Goal: Transaction & Acquisition: Purchase product/service

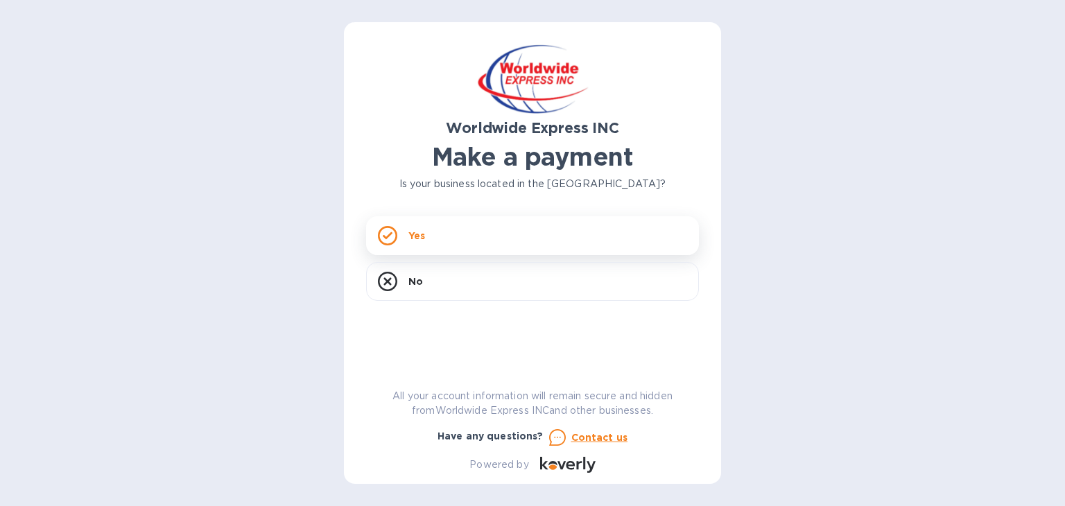
click at [445, 233] on div "Yes" at bounding box center [532, 235] width 333 height 39
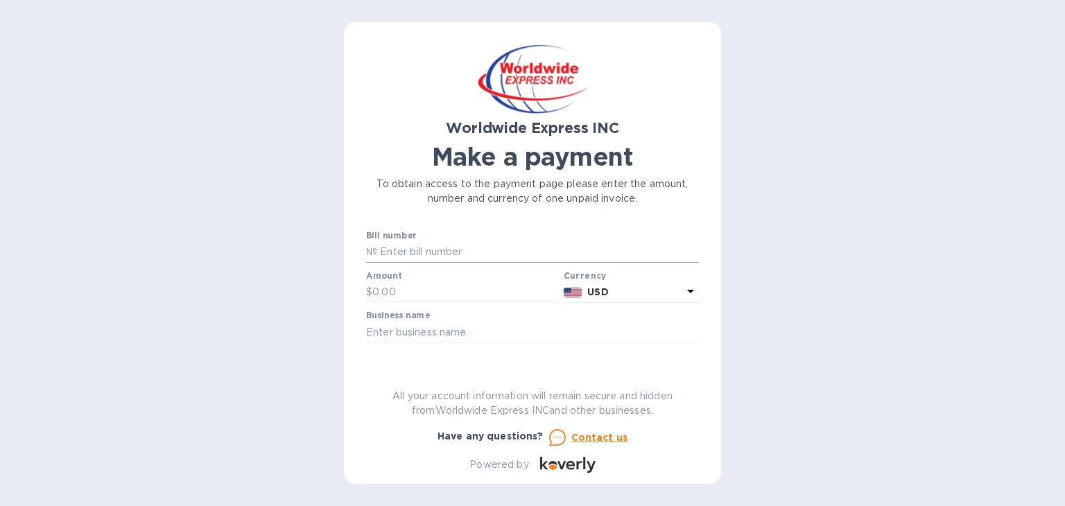
click at [444, 247] on input "text" at bounding box center [538, 252] width 322 height 21
type input "B00022800/A"
click at [422, 288] on input "text" at bounding box center [465, 292] width 186 height 21
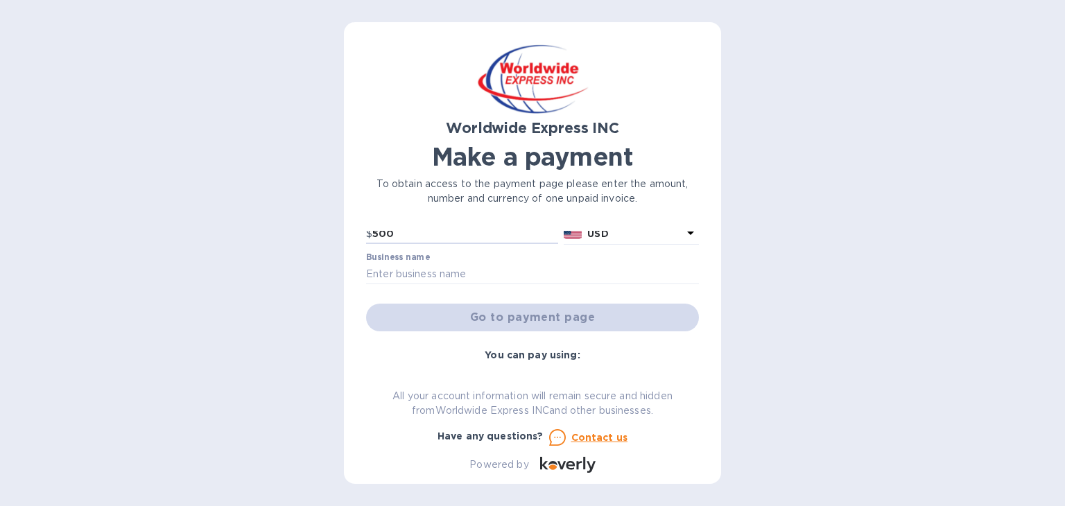
scroll to position [61, 0]
type input "500"
click at [470, 267] on input "text" at bounding box center [532, 271] width 333 height 21
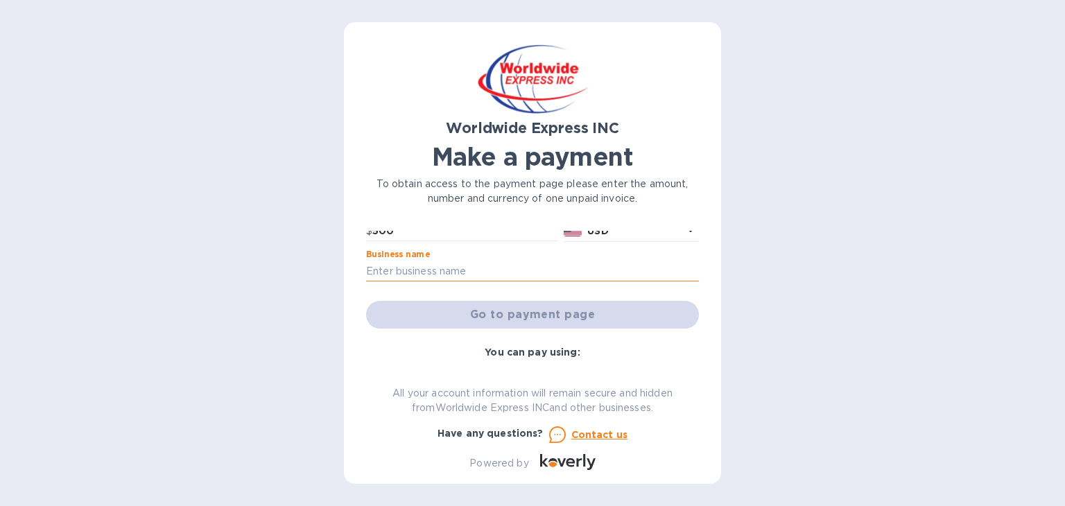
type input "Professional Stone, LLC"
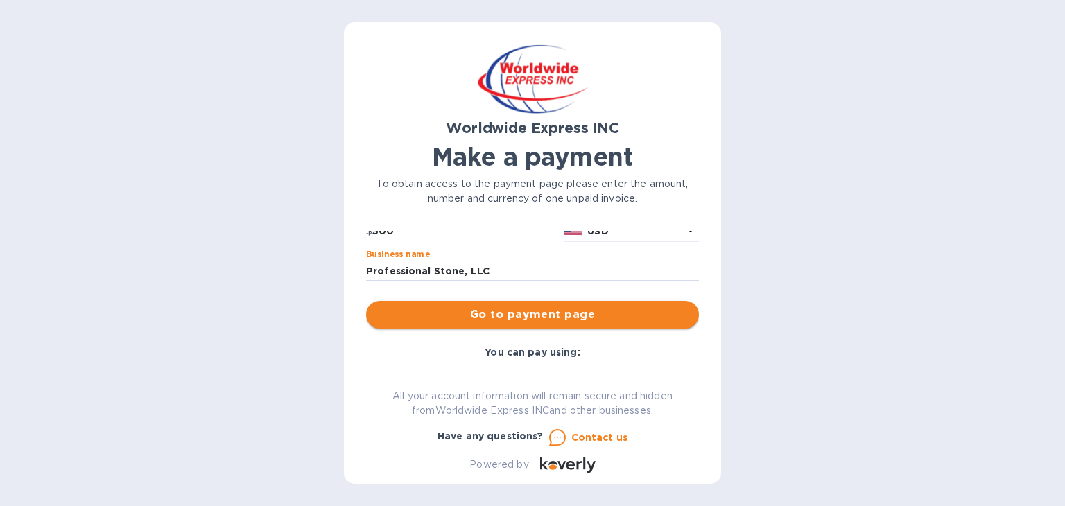
click at [489, 309] on span "Go to payment page" at bounding box center [532, 315] width 311 height 17
